Goal: Task Accomplishment & Management: Manage account settings

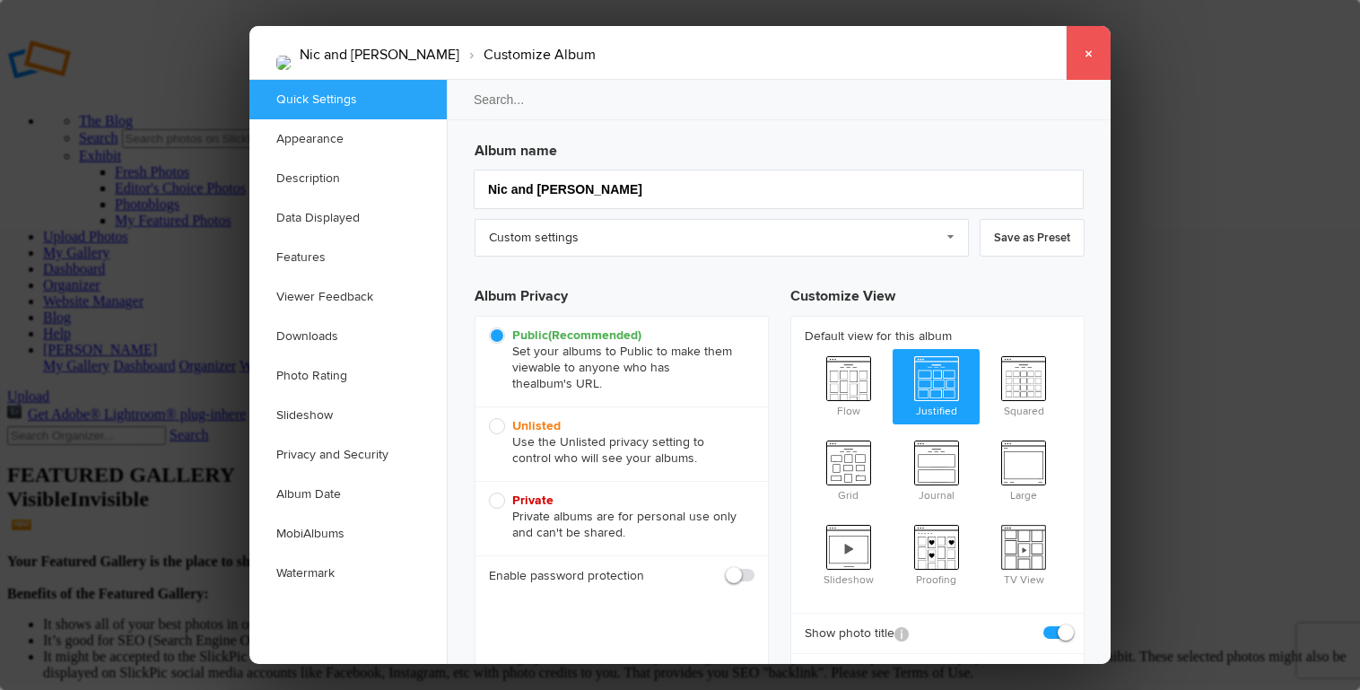
click at [1091, 52] on link "×" at bounding box center [1088, 53] width 45 height 54
